Goal: Transaction & Acquisition: Book appointment/travel/reservation

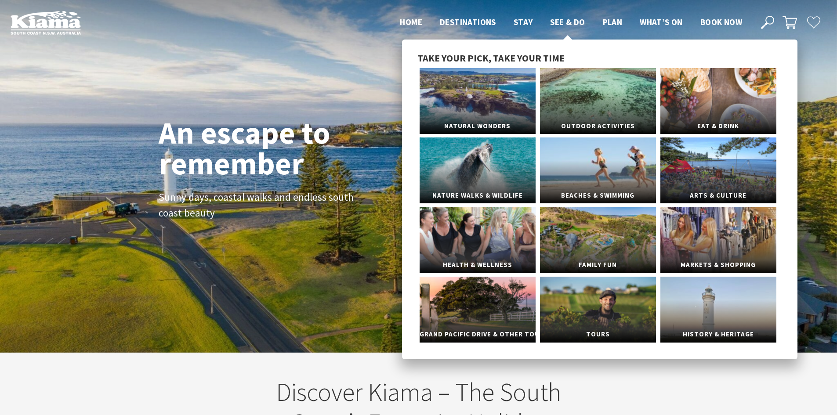
click at [569, 21] on span "See & Do" at bounding box center [567, 22] width 35 height 11
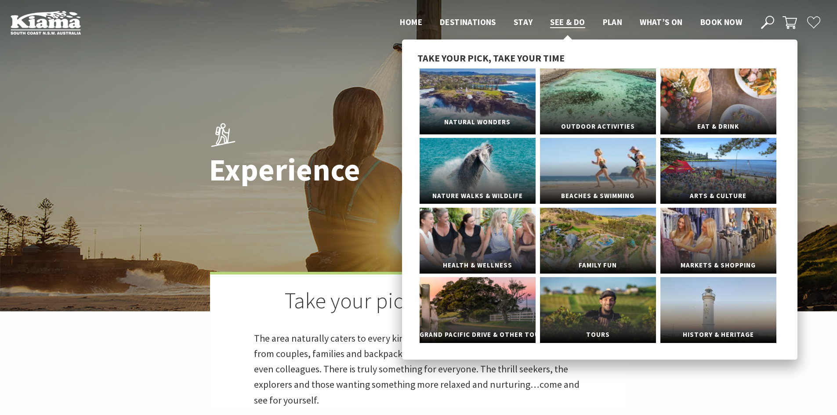
click at [484, 101] on link "Natural Wonders" at bounding box center [478, 102] width 116 height 66
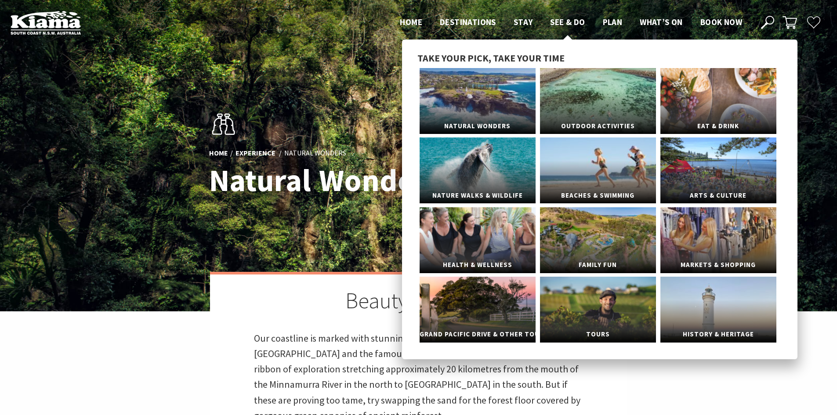
click at [570, 18] on span "See & Do" at bounding box center [567, 22] width 35 height 11
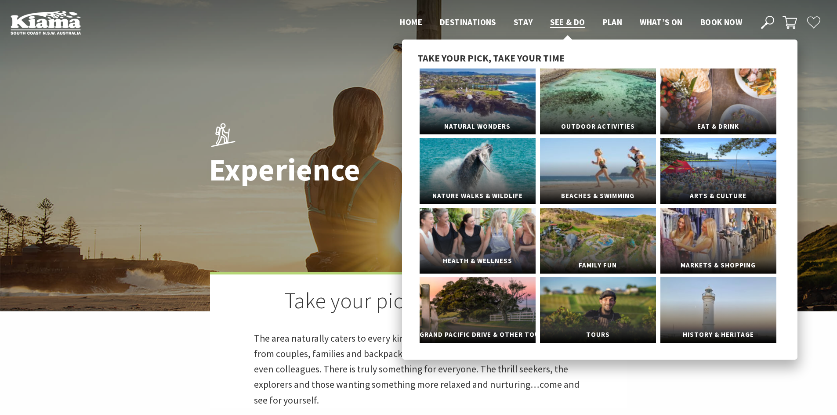
click at [505, 248] on link "Health & Wellness" at bounding box center [478, 241] width 116 height 66
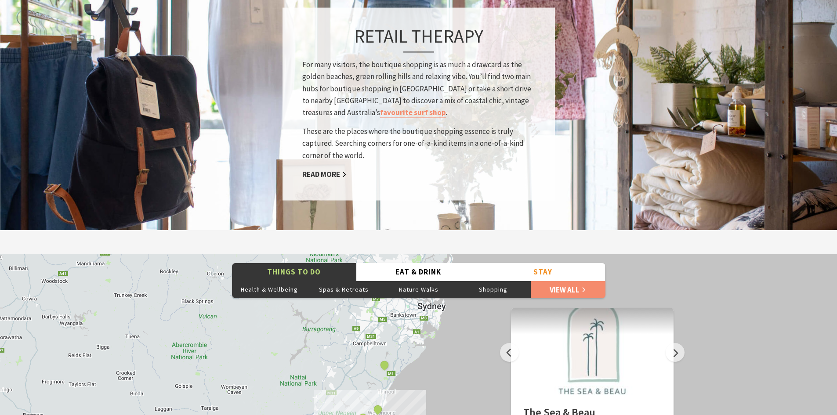
scroll to position [1187, 0]
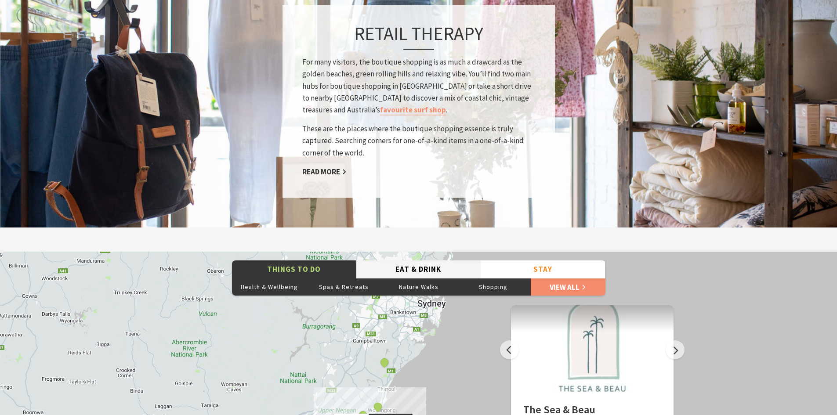
click at [407, 268] on button "Eat & Drink" at bounding box center [418, 270] width 124 height 18
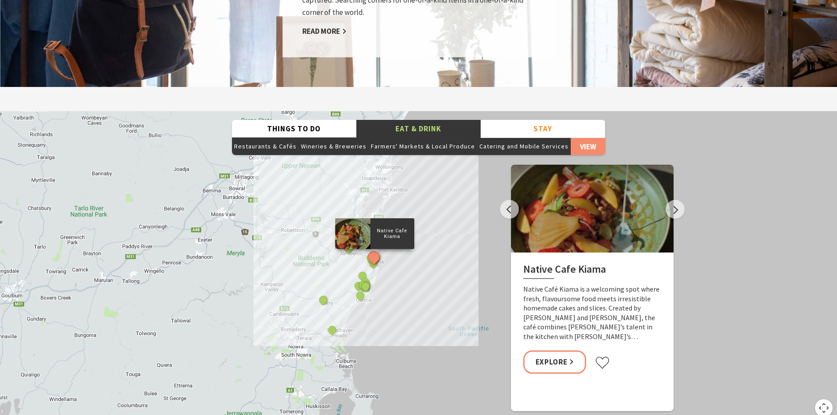
scroll to position [1363, 0]
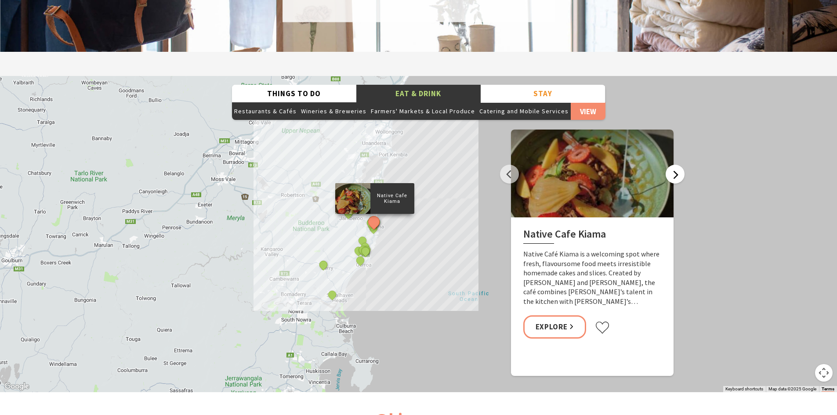
click at [674, 170] on button "Next" at bounding box center [675, 174] width 19 height 19
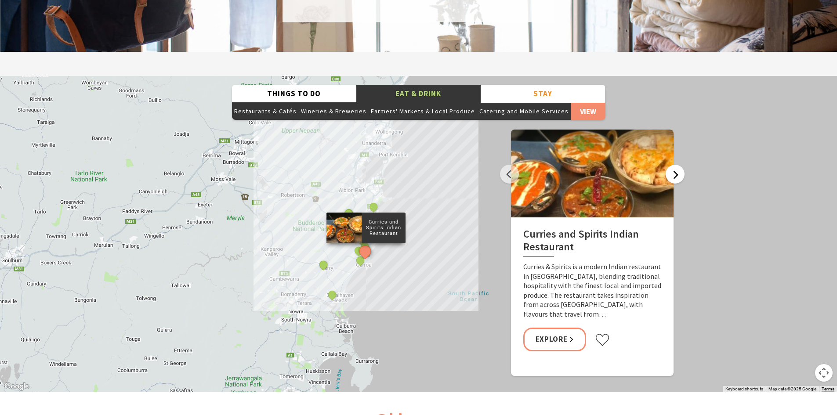
click at [674, 170] on button "Next" at bounding box center [675, 174] width 19 height 19
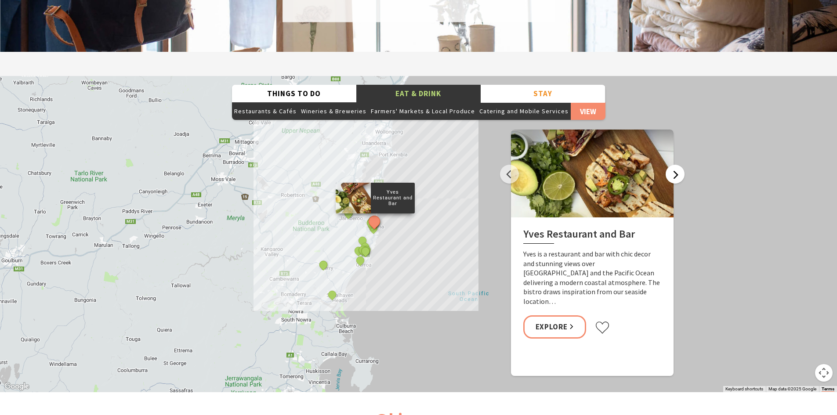
click at [674, 172] on button "Next" at bounding box center [675, 174] width 19 height 19
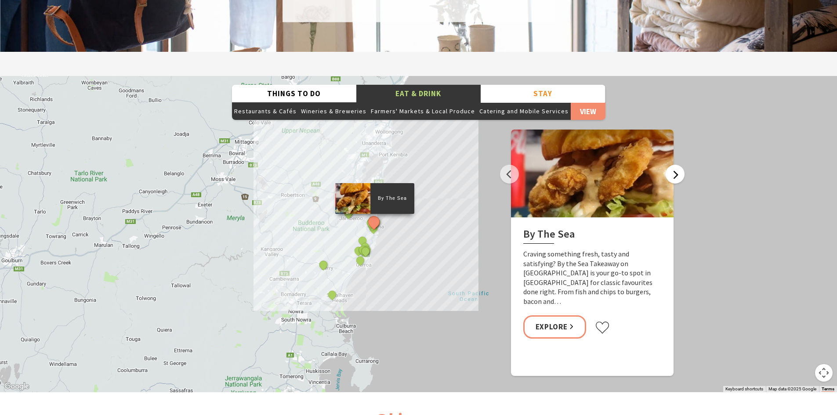
click at [674, 172] on button "Next" at bounding box center [675, 174] width 19 height 19
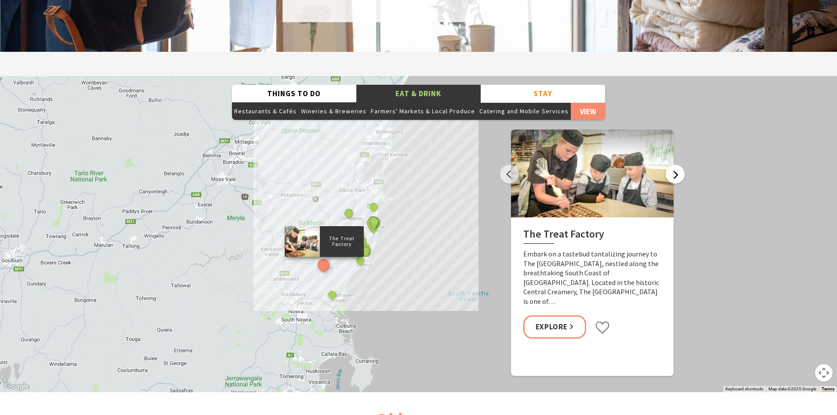
click at [675, 177] on button "Next" at bounding box center [675, 174] width 19 height 19
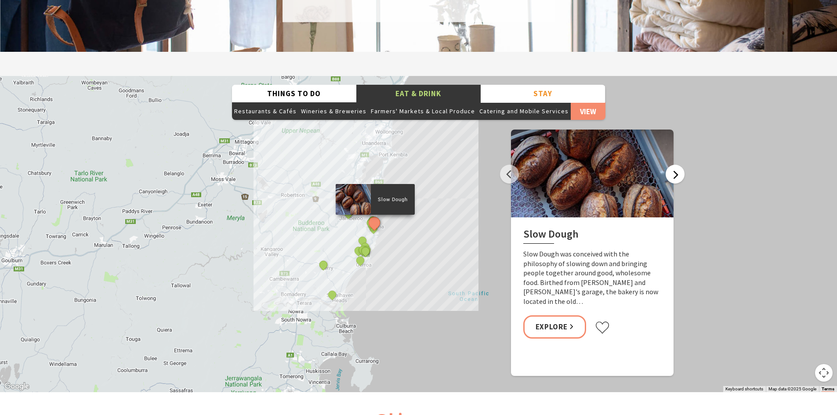
click at [675, 177] on button "Next" at bounding box center [675, 174] width 19 height 19
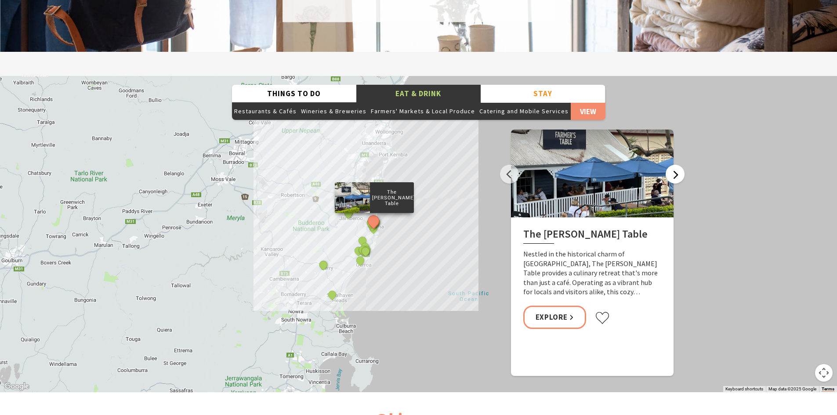
click at [675, 177] on button "Next" at bounding box center [675, 174] width 19 height 19
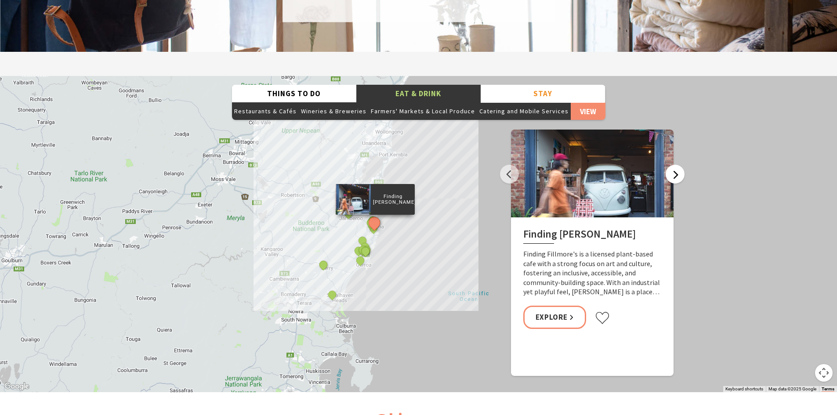
click at [675, 177] on button "Next" at bounding box center [675, 174] width 19 height 19
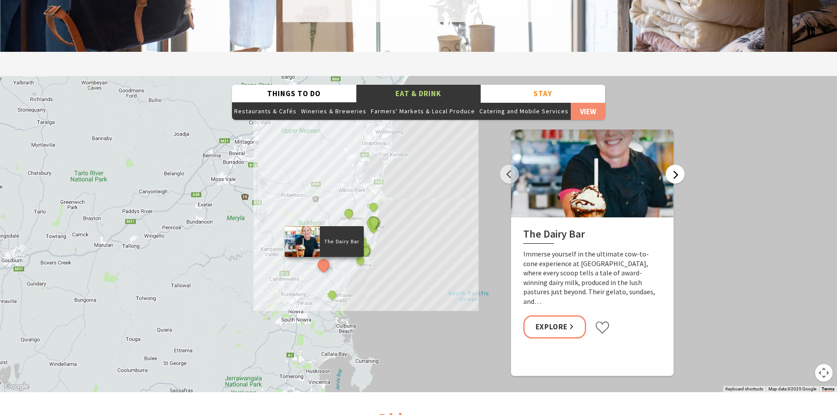
click at [675, 177] on button "Next" at bounding box center [675, 174] width 19 height 19
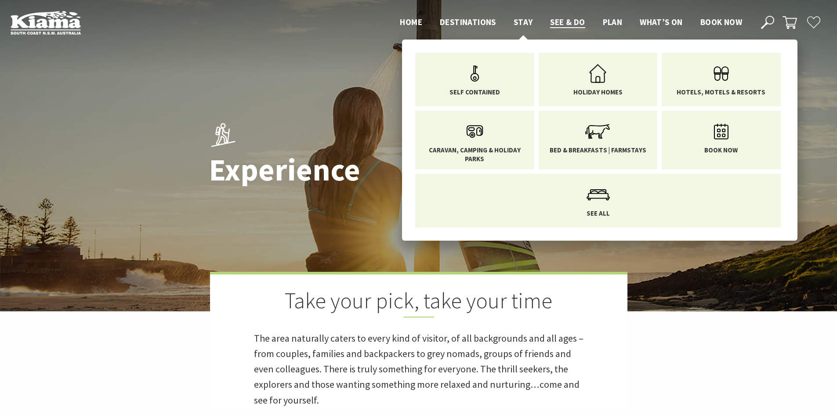
click at [523, 19] on span "Stay" at bounding box center [523, 22] width 19 height 11
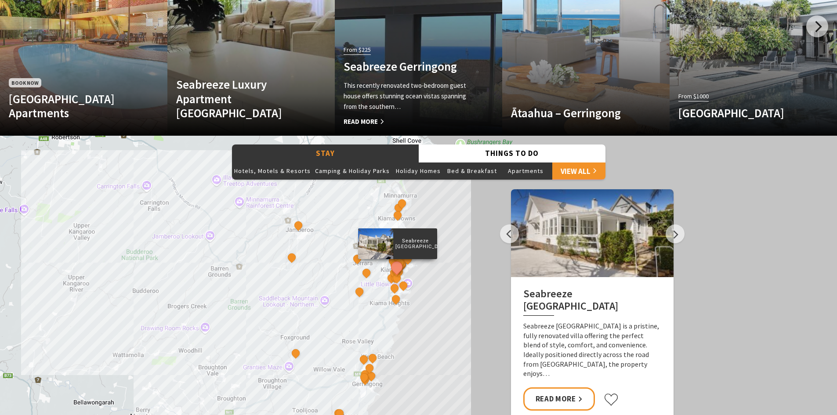
scroll to position [659, 0]
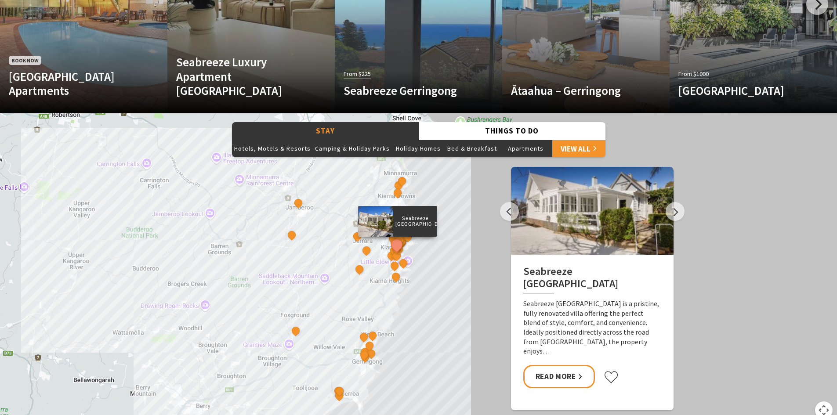
click at [599, 203] on div at bounding box center [592, 211] width 163 height 88
click at [678, 211] on button "Next" at bounding box center [675, 211] width 19 height 19
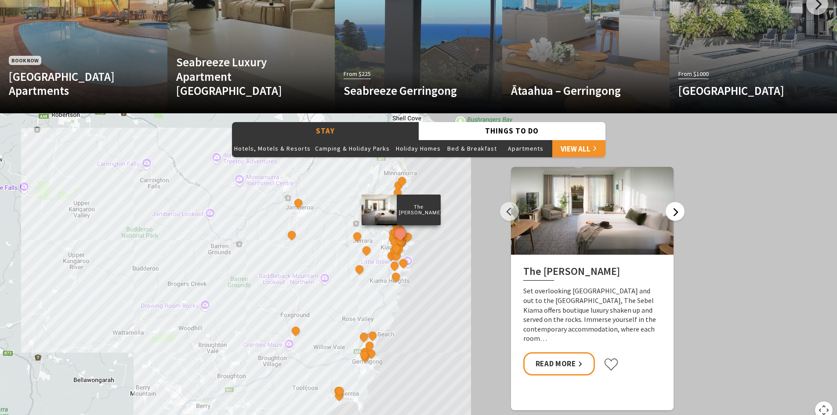
click at [678, 211] on button "Next" at bounding box center [675, 211] width 19 height 19
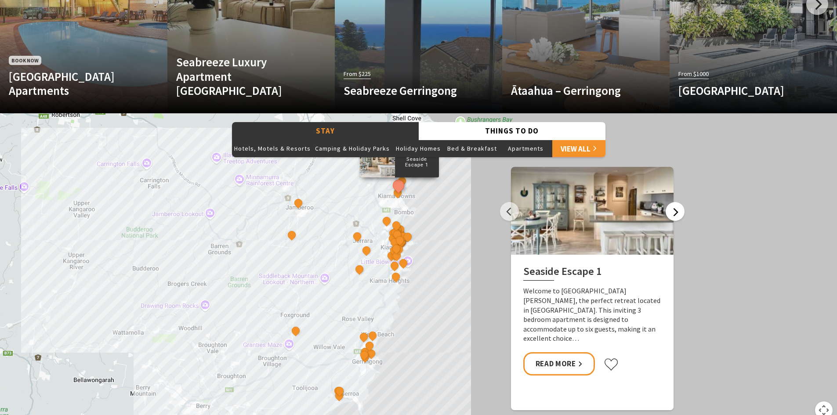
click at [678, 211] on button "Next" at bounding box center [675, 211] width 19 height 19
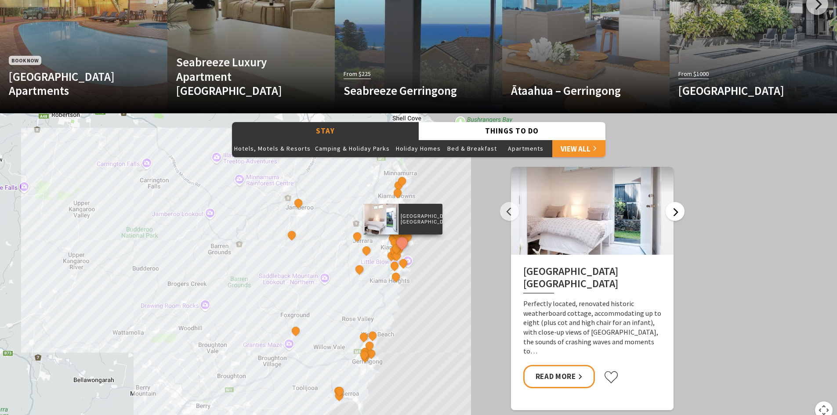
click at [678, 211] on button "Next" at bounding box center [675, 211] width 19 height 19
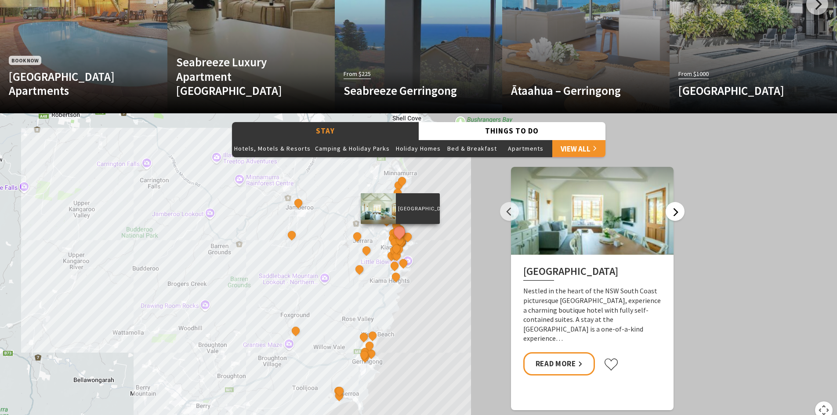
click at [677, 210] on button "Next" at bounding box center [675, 211] width 19 height 19
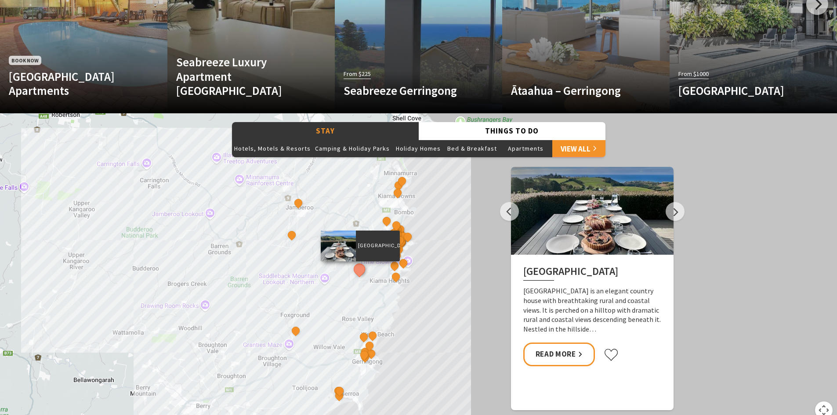
click at [519, 206] on div at bounding box center [592, 211] width 163 height 88
click at [506, 211] on button "Previous" at bounding box center [509, 211] width 19 height 19
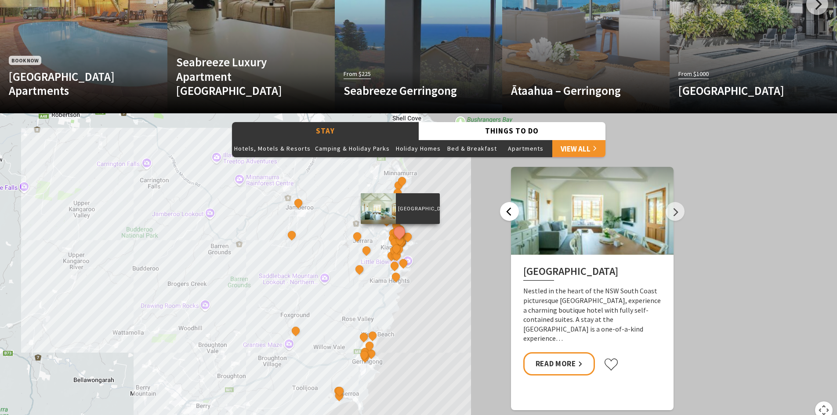
click at [506, 211] on button "Previous" at bounding box center [509, 211] width 19 height 19
click at [554, 366] on link "Read More" at bounding box center [560, 364] width 72 height 23
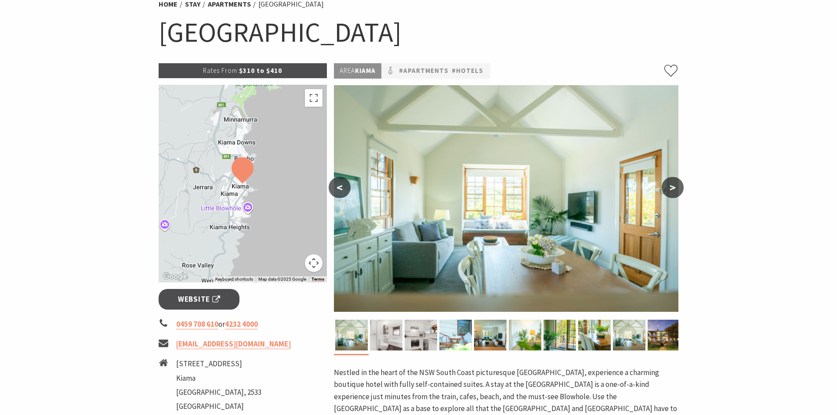
scroll to position [176, 0]
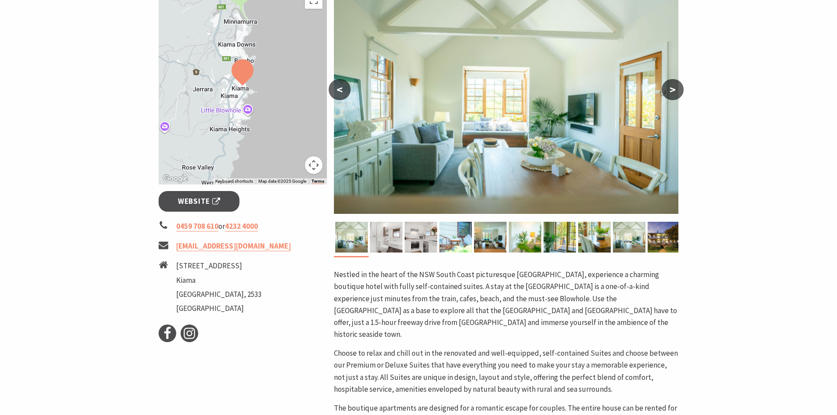
click at [671, 86] on button ">" at bounding box center [673, 89] width 22 height 21
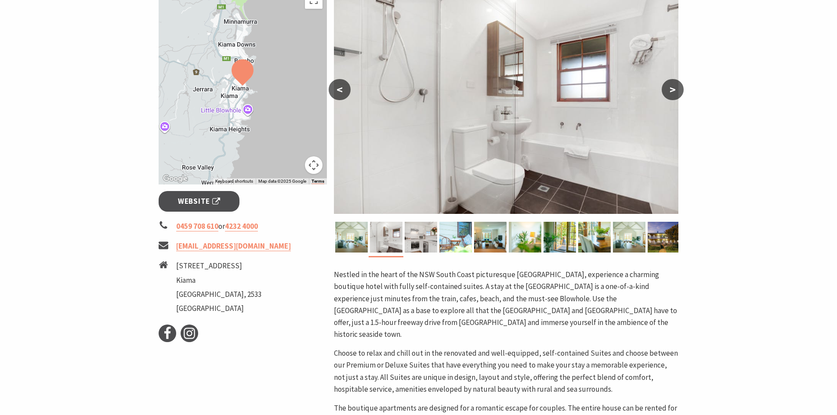
click at [671, 86] on button ">" at bounding box center [673, 89] width 22 height 21
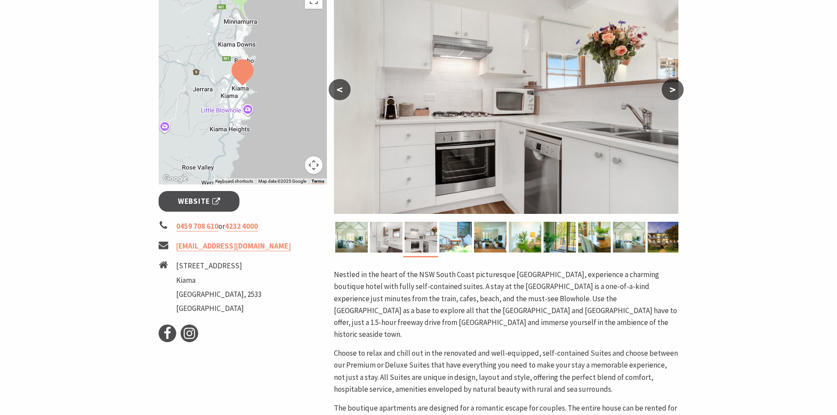
click at [671, 86] on button ">" at bounding box center [673, 89] width 22 height 21
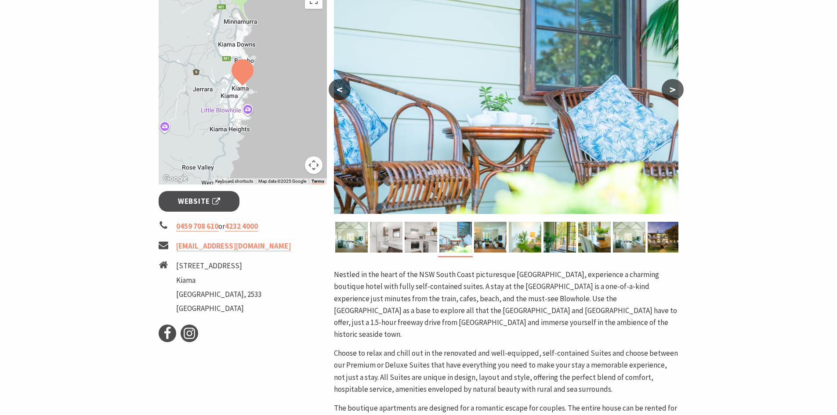
click at [671, 86] on button ">" at bounding box center [673, 89] width 22 height 21
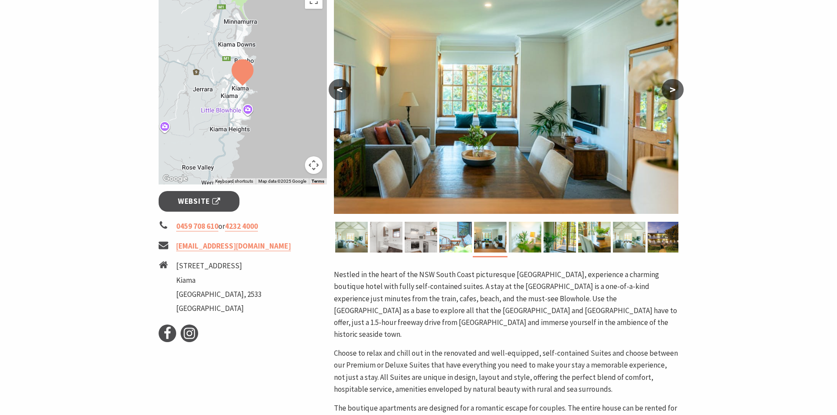
click at [671, 86] on button ">" at bounding box center [673, 89] width 22 height 21
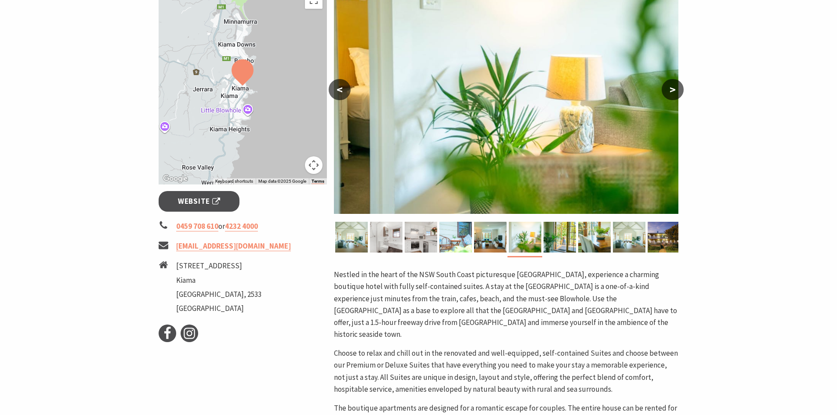
click at [671, 86] on button ">" at bounding box center [673, 89] width 22 height 21
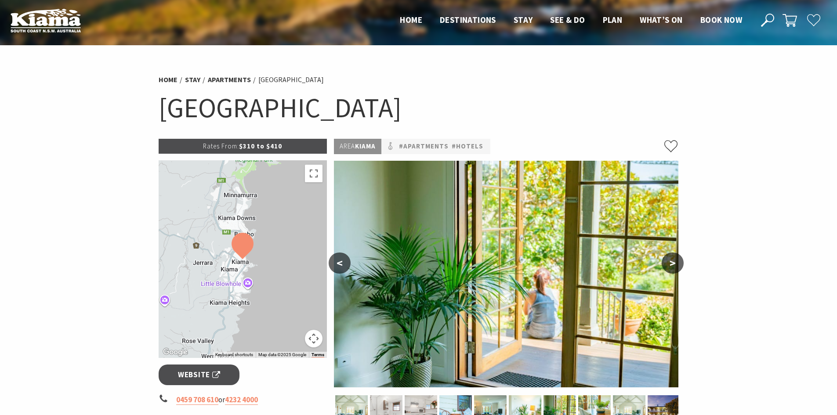
scroll to position [0, 0]
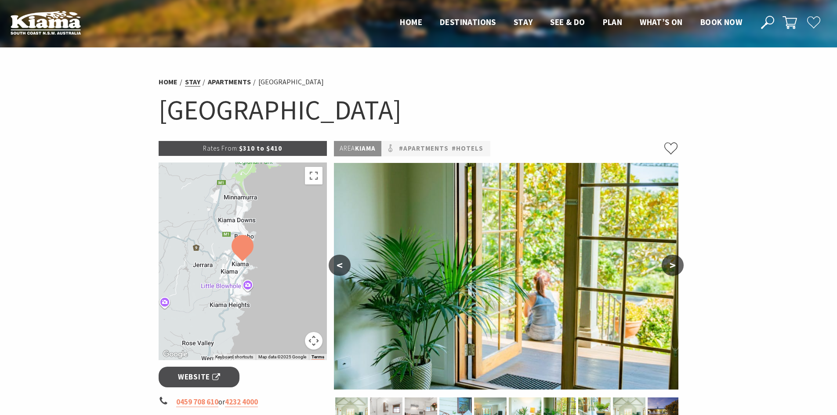
click at [187, 80] on link "Stay" at bounding box center [192, 81] width 15 height 9
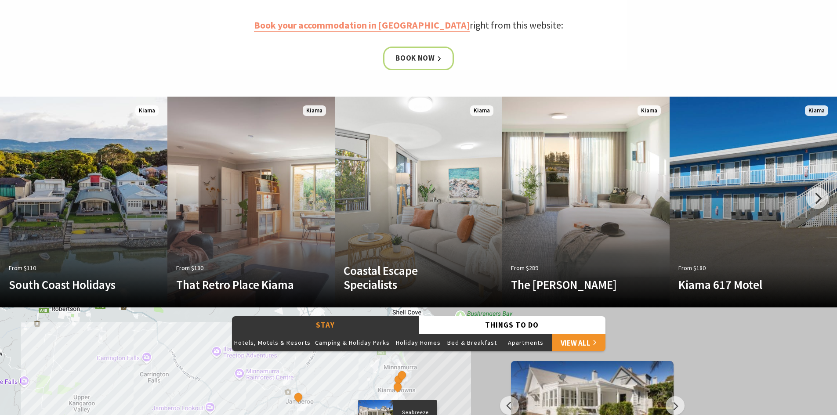
scroll to position [484, 0]
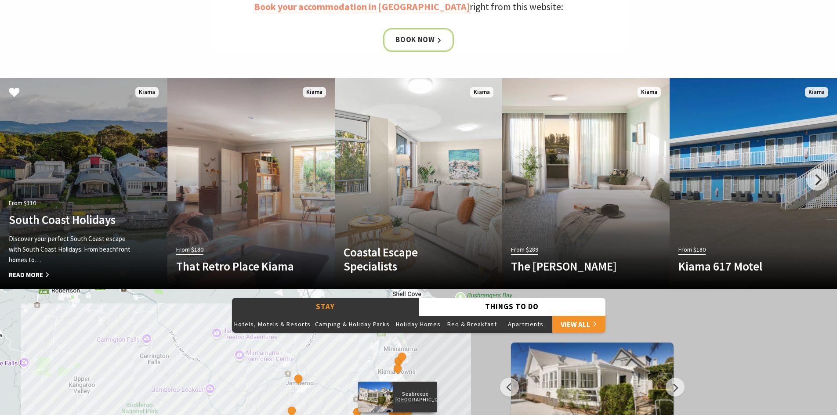
click at [126, 183] on link "Another Image Used From $110 South Coast Holidays Discover your perfect South C…" at bounding box center [83, 183] width 167 height 211
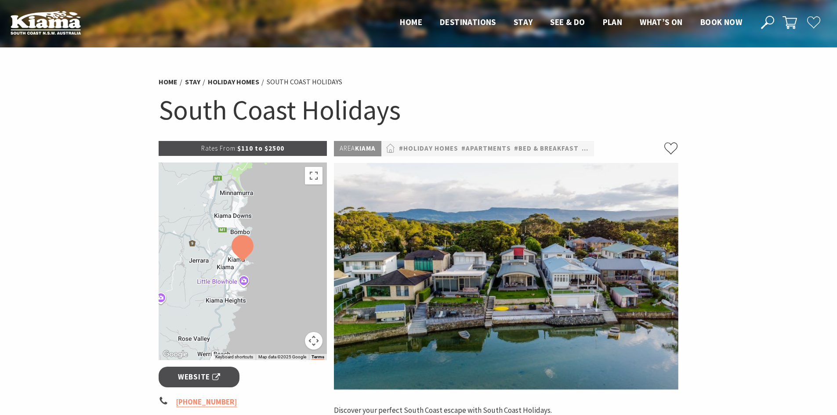
click at [574, 284] on img at bounding box center [506, 276] width 345 height 227
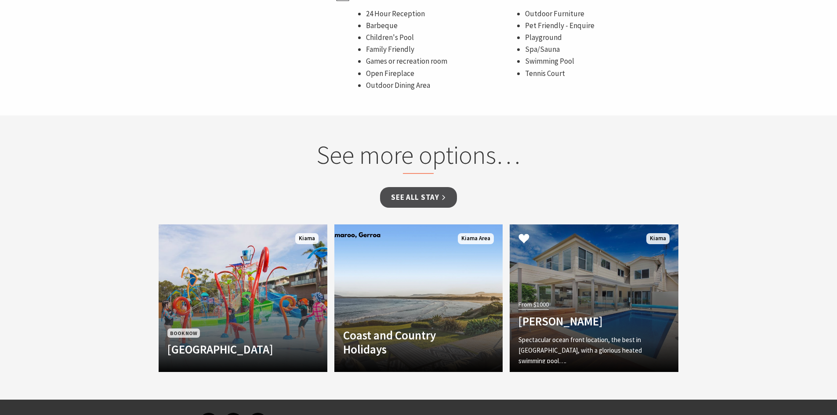
scroll to position [659, 0]
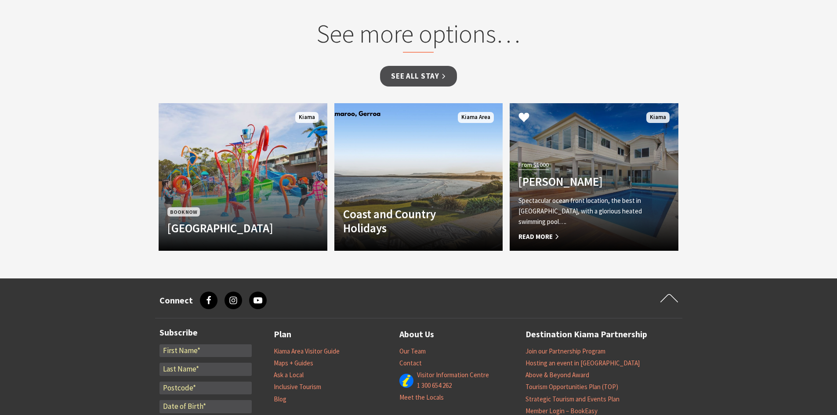
click at [582, 220] on p "Spectacular ocean front location, the best in Kiama, with a glorious heated swi…" at bounding box center [582, 212] width 126 height 32
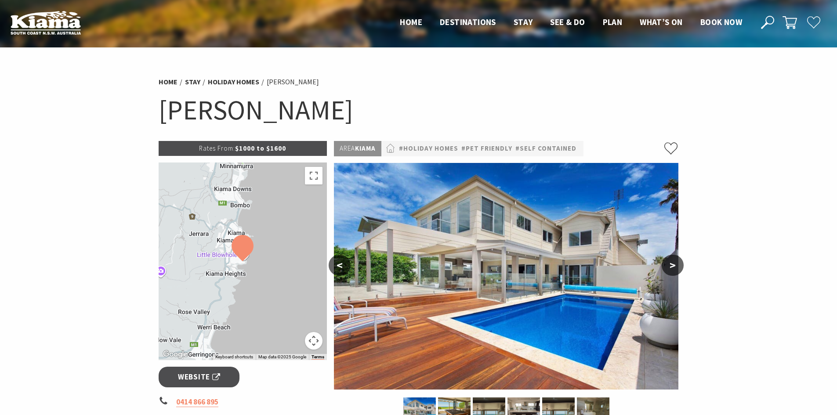
click at [675, 263] on button ">" at bounding box center [673, 265] width 22 height 21
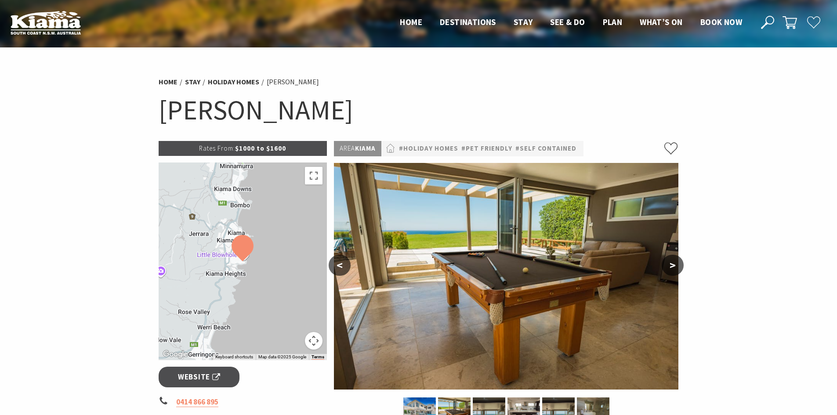
click at [675, 263] on button ">" at bounding box center [673, 265] width 22 height 21
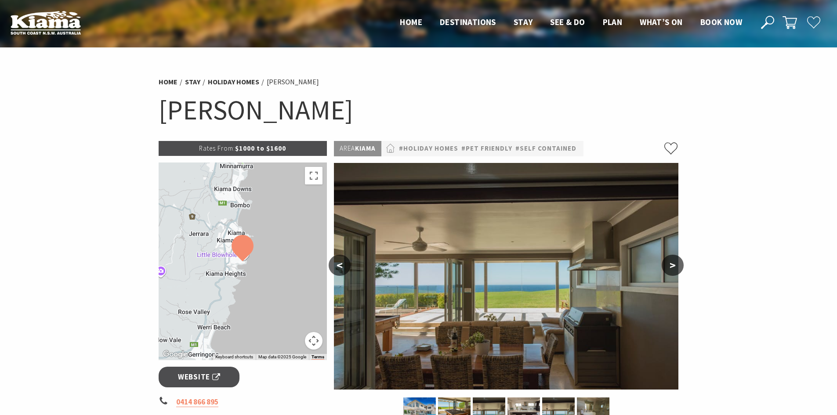
click at [675, 263] on button ">" at bounding box center [673, 265] width 22 height 21
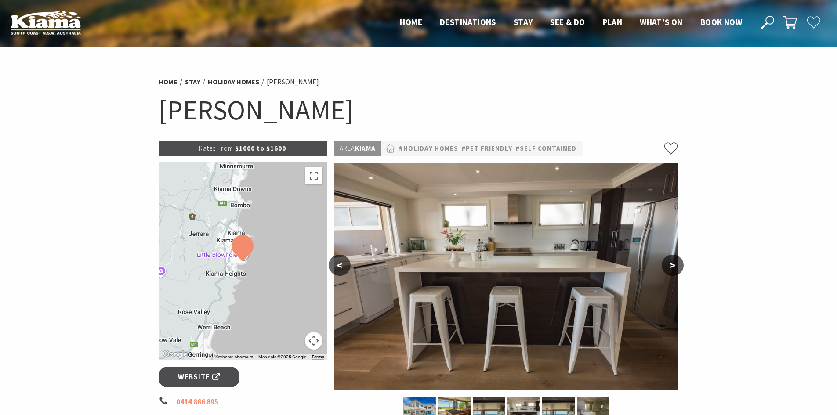
click at [675, 263] on button ">" at bounding box center [673, 265] width 22 height 21
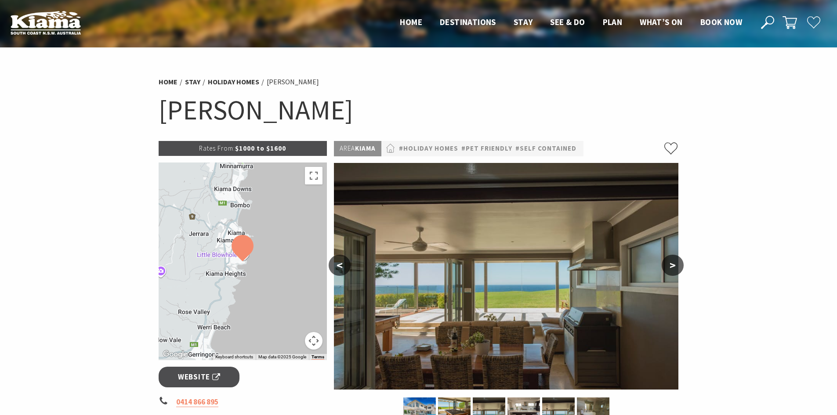
click at [675, 263] on button ">" at bounding box center [673, 265] width 22 height 21
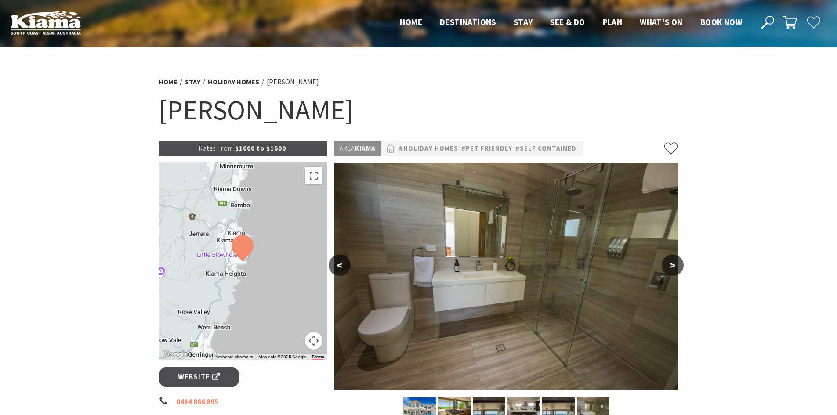
click at [675, 263] on button ">" at bounding box center [673, 265] width 22 height 21
click at [671, 265] on button ">" at bounding box center [673, 265] width 22 height 21
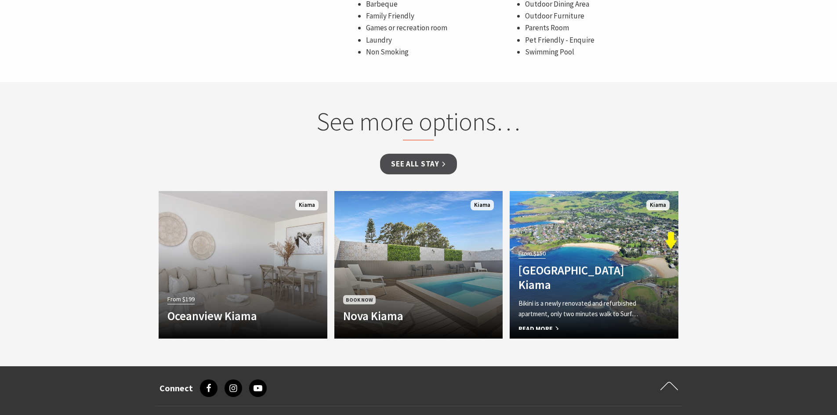
scroll to position [747, 0]
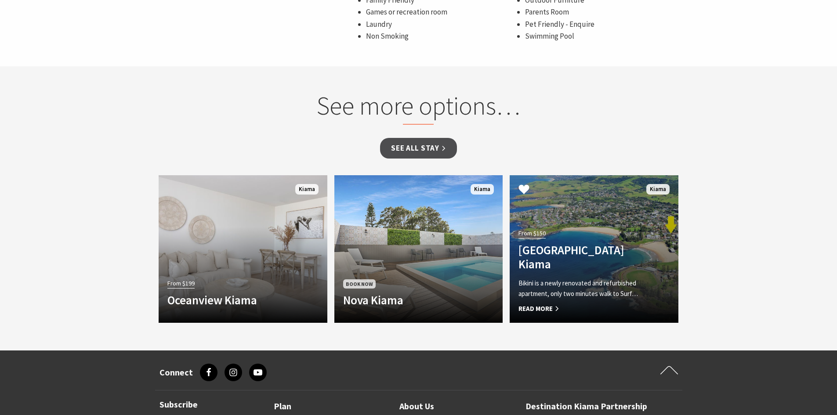
click at [618, 273] on div "From $150 Bikini Surf Beach Kiama Bikini is a newly renovated and refurbished a…" at bounding box center [581, 270] width 143 height 87
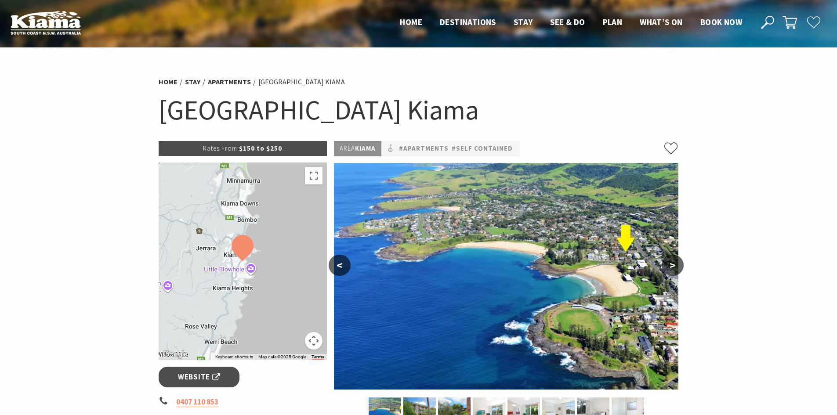
click at [670, 262] on button ">" at bounding box center [673, 265] width 22 height 21
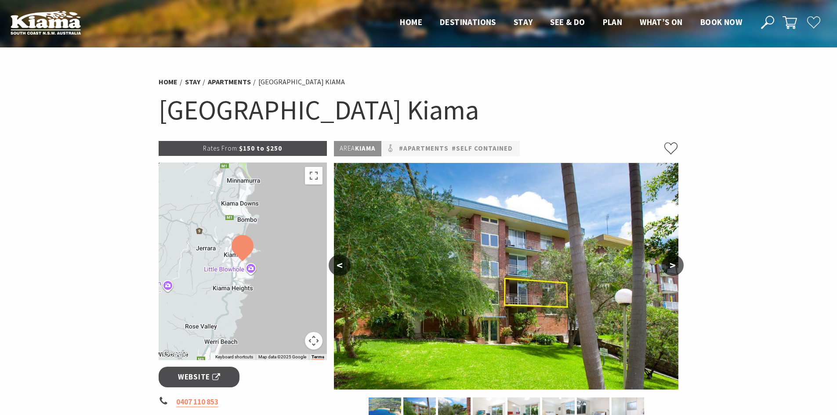
click at [673, 262] on button ">" at bounding box center [673, 265] width 22 height 21
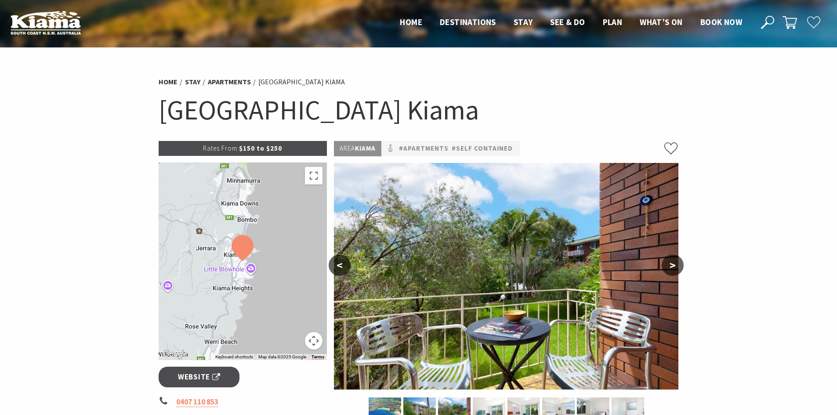
click at [673, 262] on button ">" at bounding box center [673, 265] width 22 height 21
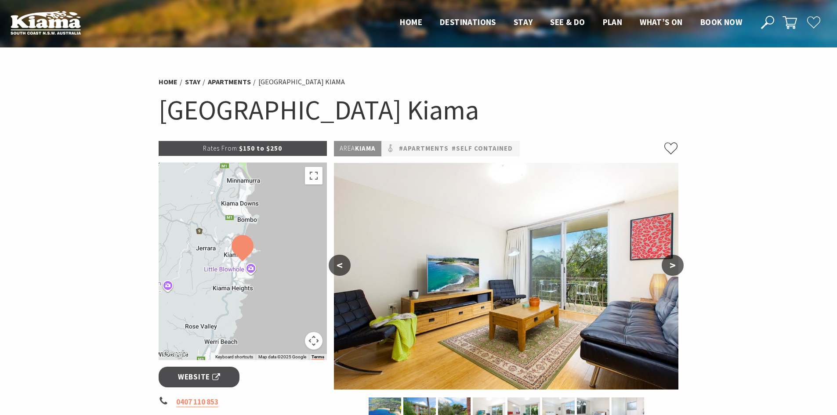
click at [673, 262] on button ">" at bounding box center [673, 265] width 22 height 21
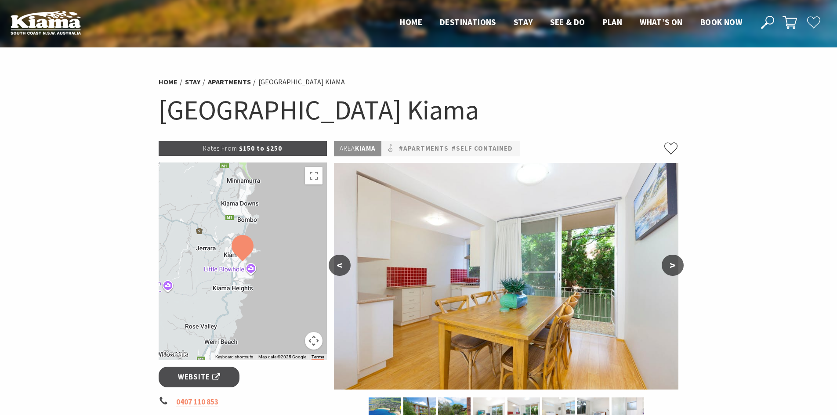
click at [673, 262] on button ">" at bounding box center [673, 265] width 22 height 21
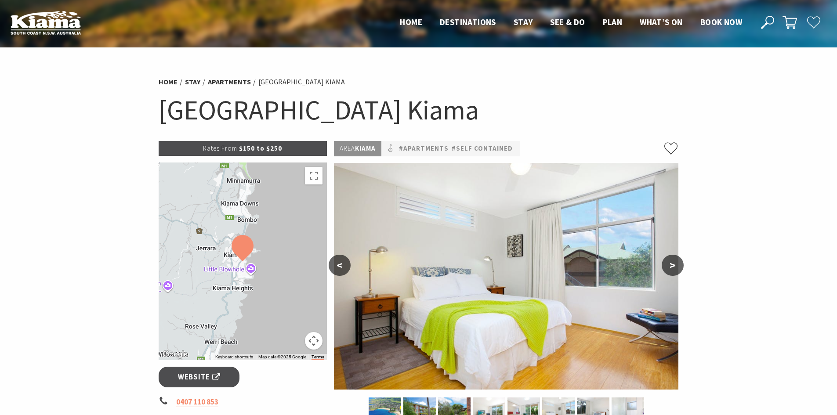
click at [673, 262] on button ">" at bounding box center [673, 265] width 22 height 21
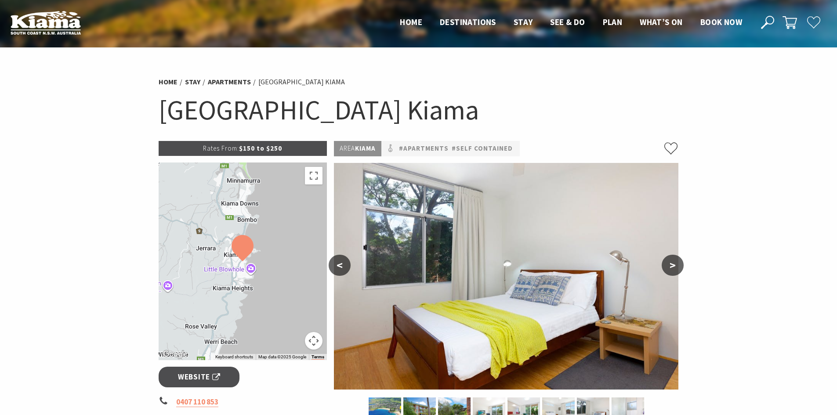
click at [673, 262] on button ">" at bounding box center [673, 265] width 22 height 21
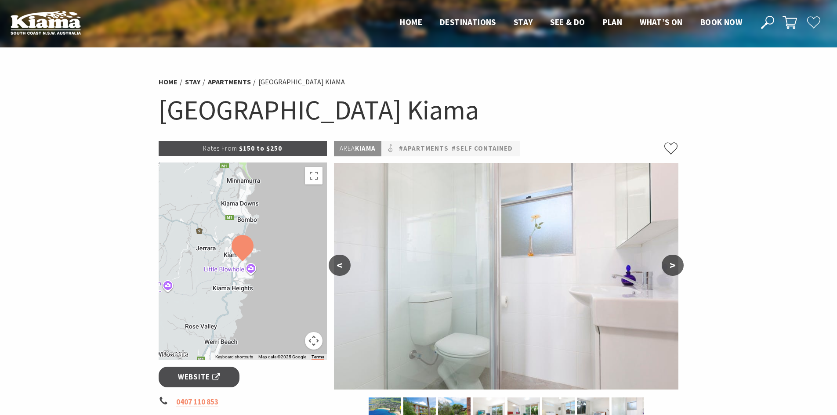
click at [673, 263] on button ">" at bounding box center [673, 265] width 22 height 21
click at [672, 264] on button ">" at bounding box center [673, 265] width 22 height 21
click at [337, 265] on button "<" at bounding box center [340, 265] width 22 height 21
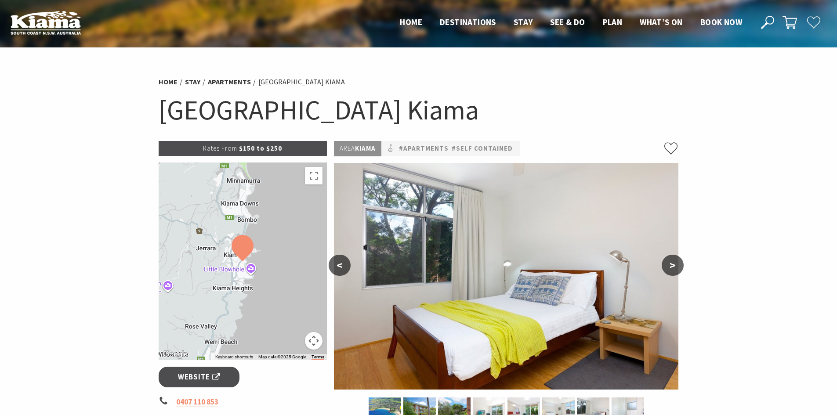
click at [337, 265] on button "<" at bounding box center [340, 265] width 22 height 21
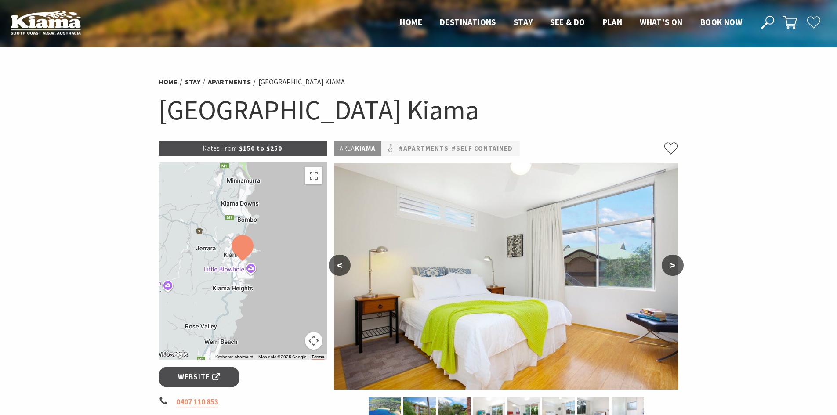
click at [337, 265] on button "<" at bounding box center [340, 265] width 22 height 21
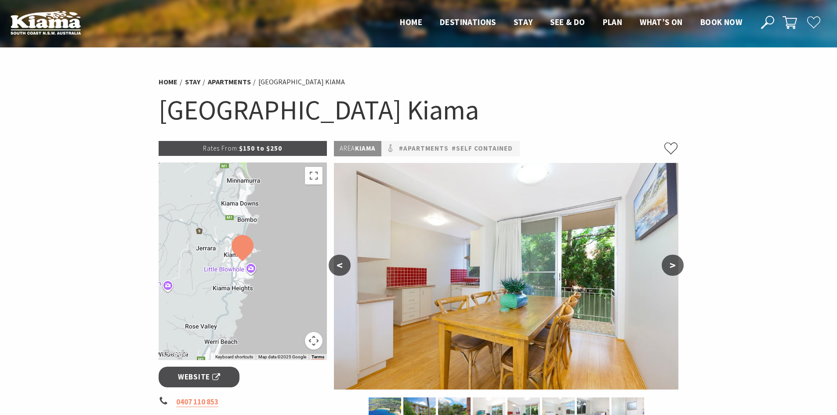
click at [337, 265] on button "<" at bounding box center [340, 265] width 22 height 21
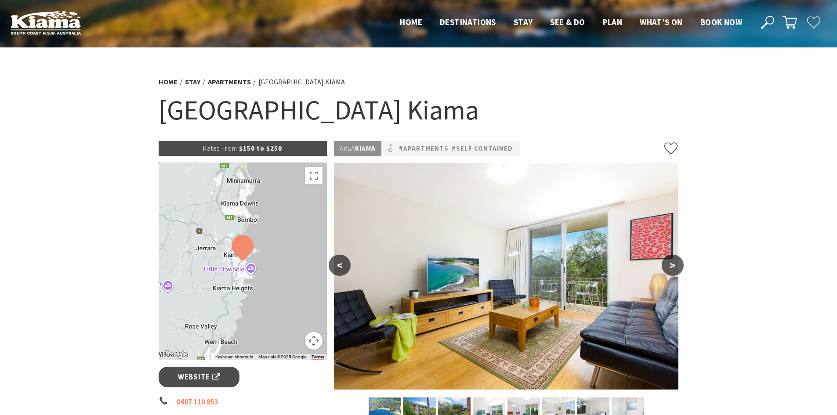
click at [337, 265] on button "<" at bounding box center [340, 265] width 22 height 21
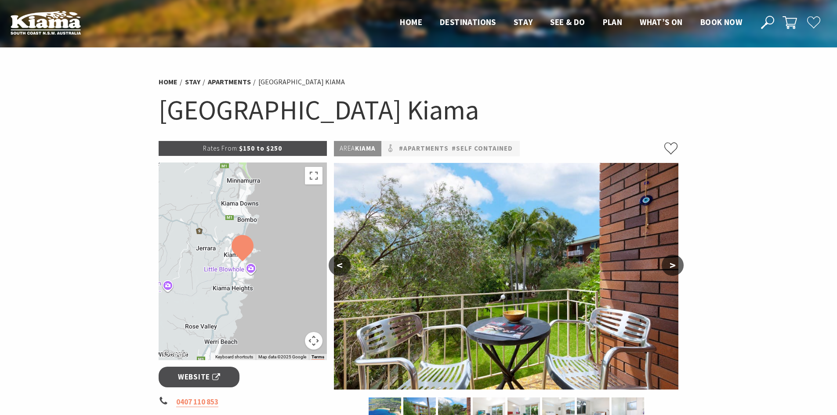
click at [337, 265] on button "<" at bounding box center [340, 265] width 22 height 21
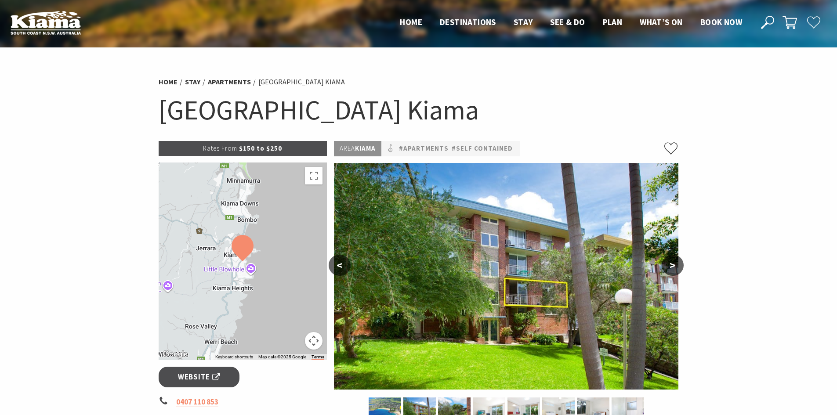
click at [337, 265] on button "<" at bounding box center [340, 265] width 22 height 21
